Goal: Information Seeking & Learning: Learn about a topic

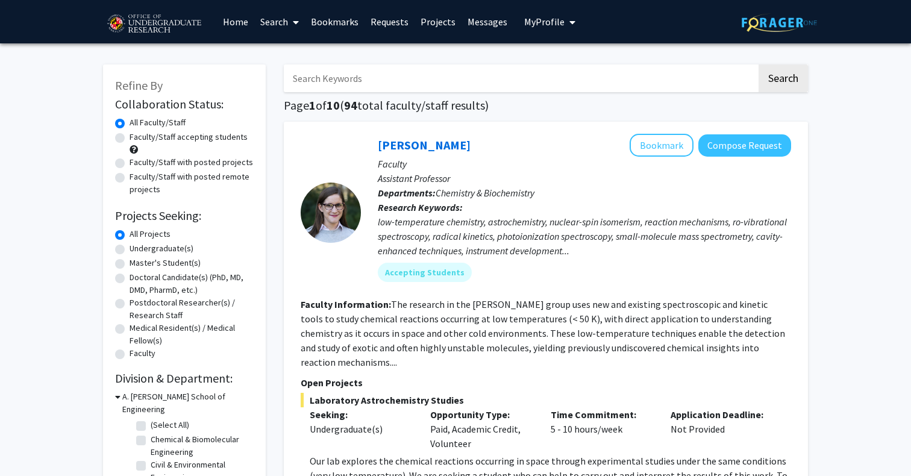
click at [151, 251] on label "Undergraduate(s)" at bounding box center [162, 248] width 64 height 13
click at [137, 250] on input "Undergraduate(s)" at bounding box center [134, 246] width 8 height 8
radio input "true"
click at [151, 236] on label "All Projects" at bounding box center [150, 234] width 41 height 13
click at [137, 236] on input "All Projects" at bounding box center [134, 232] width 8 height 8
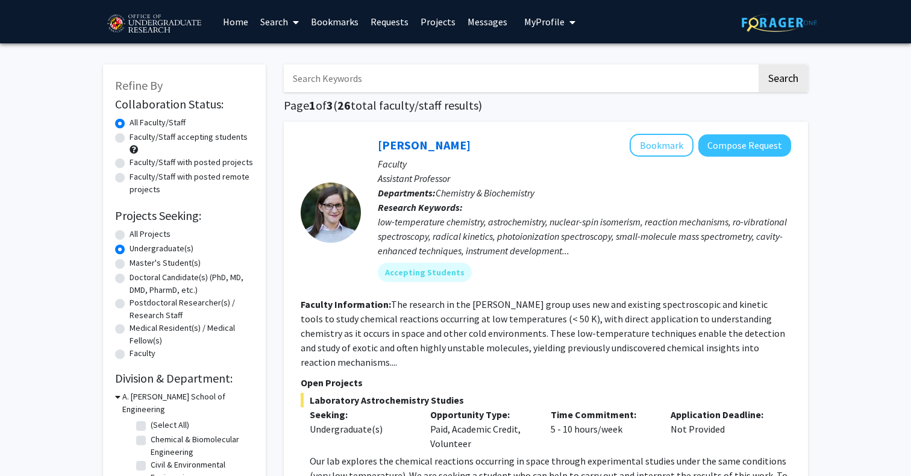
radio input "true"
click at [174, 140] on label "Faculty/Staff accepting students" at bounding box center [189, 137] width 118 height 13
click at [137, 139] on input "Faculty/Staff accepting students" at bounding box center [134, 135] width 8 height 8
radio input "true"
click at [152, 245] on label "Undergraduate(s)" at bounding box center [162, 248] width 64 height 13
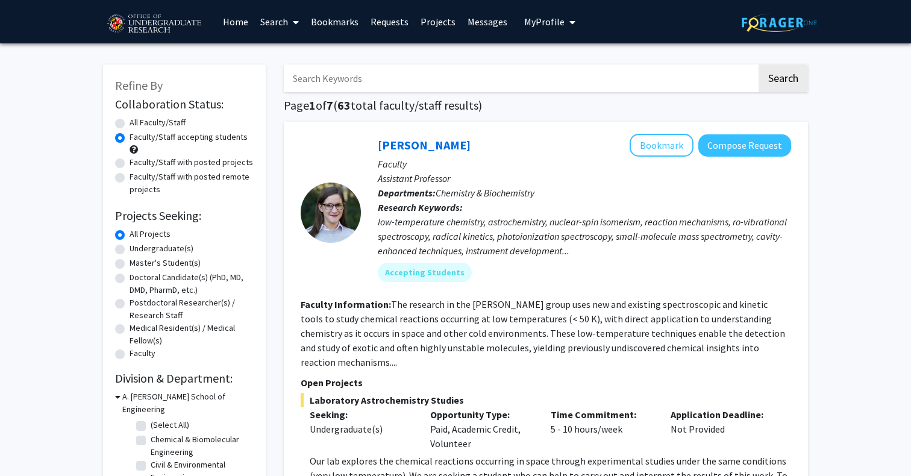
click at [137, 245] on input "Undergraduate(s)" at bounding box center [134, 246] width 8 height 8
radio input "true"
click at [228, 21] on link "Home" at bounding box center [235, 22] width 37 height 42
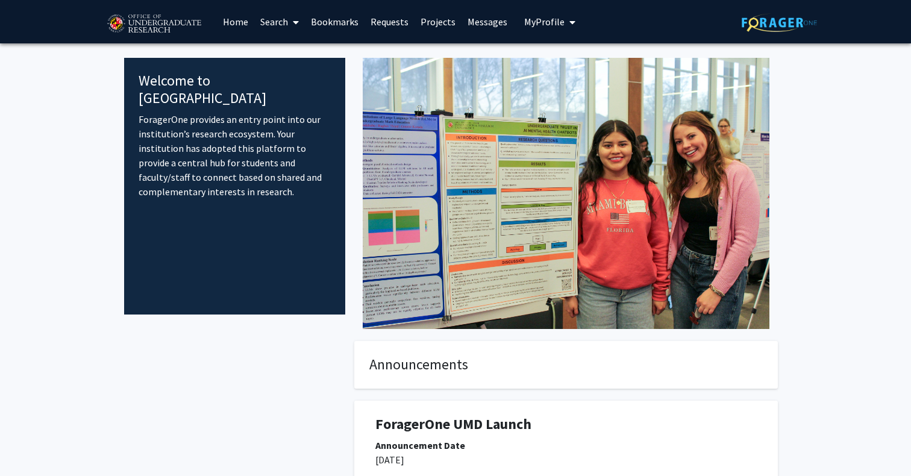
click at [293, 23] on span at bounding box center [293, 22] width 11 height 42
click at [290, 52] on span "Faculty/Staff" at bounding box center [298, 55] width 89 height 24
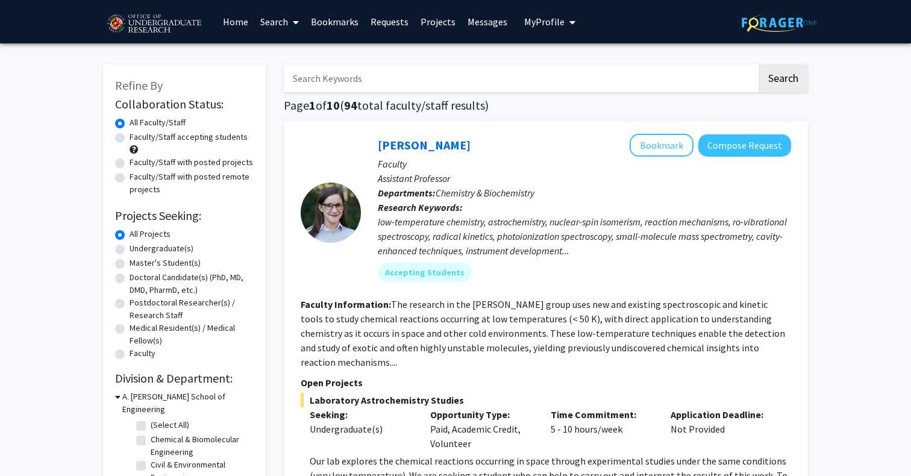
click at [565, 22] on span "My profile dropdown to access profile and logout" at bounding box center [570, 22] width 11 height 42
click at [640, 17] on div "Skip navigation Home Search Bookmarks Requests Projects Messages My Profile [PE…" at bounding box center [455, 21] width 723 height 43
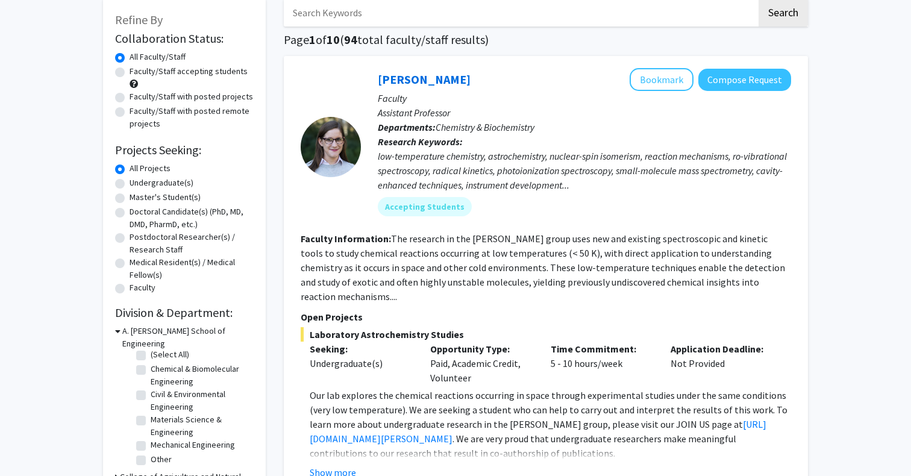
scroll to position [5, 0]
